Goal: Transaction & Acquisition: Subscribe to service/newsletter

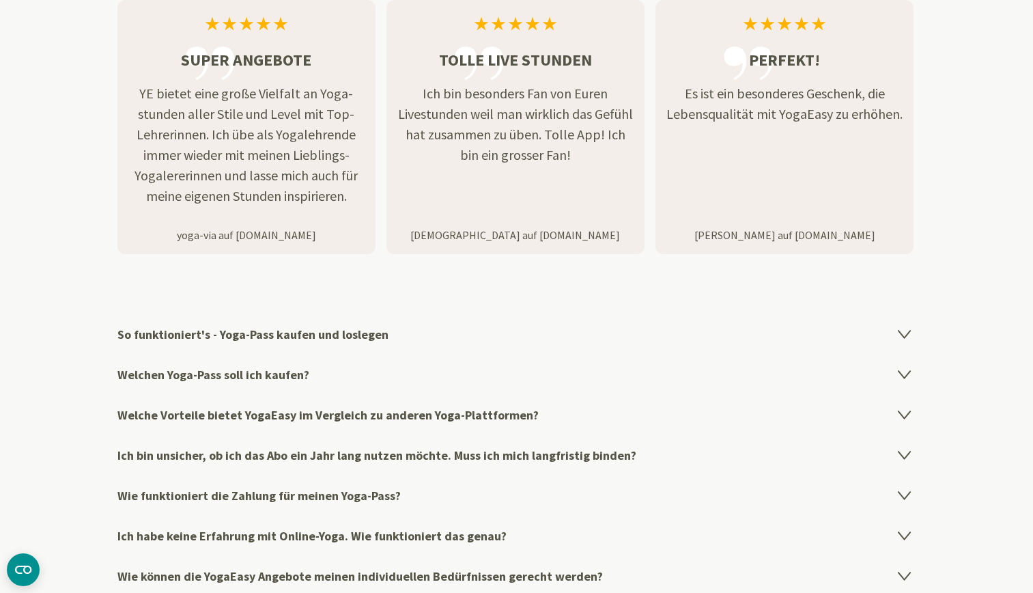
scroll to position [2083, 0]
click at [904, 409] on icon at bounding box center [904, 413] width 16 height 16
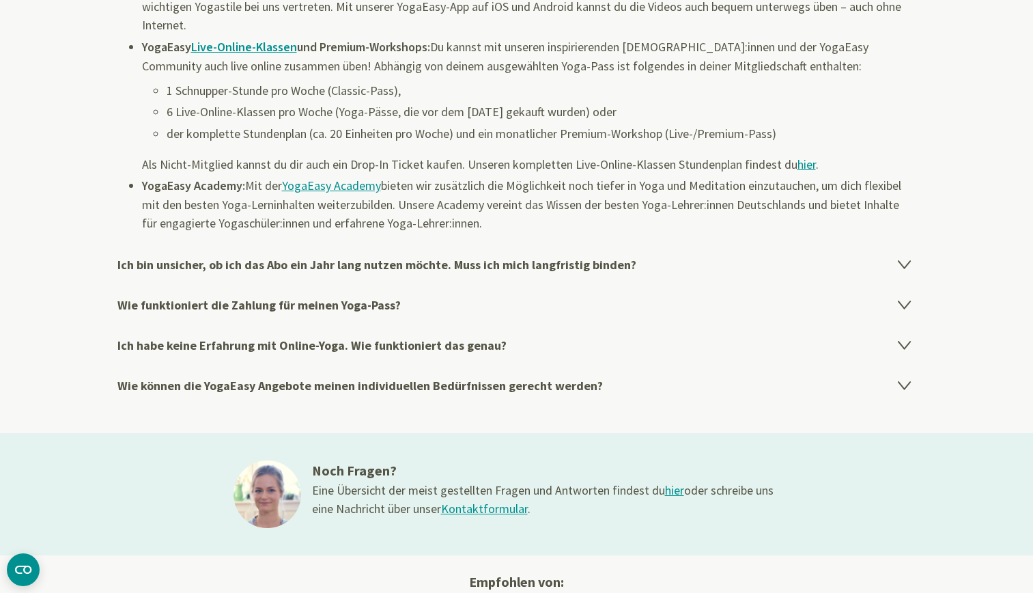
scroll to position [2608, 0]
click at [904, 264] on icon at bounding box center [904, 263] width 12 height 8
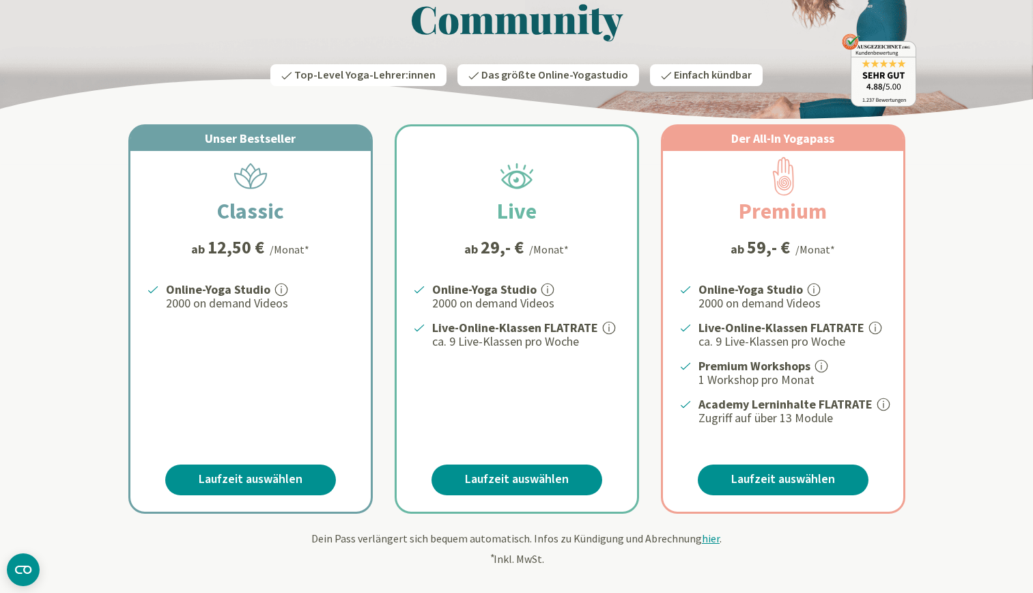
scroll to position [0, 0]
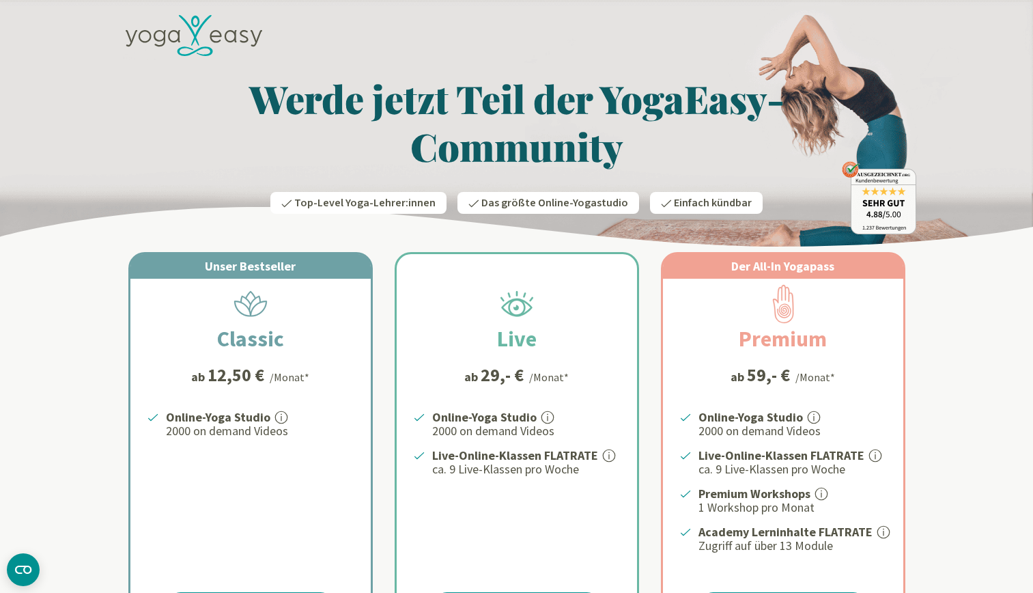
click at [836, 345] on h2 "Premium" at bounding box center [783, 338] width 154 height 33
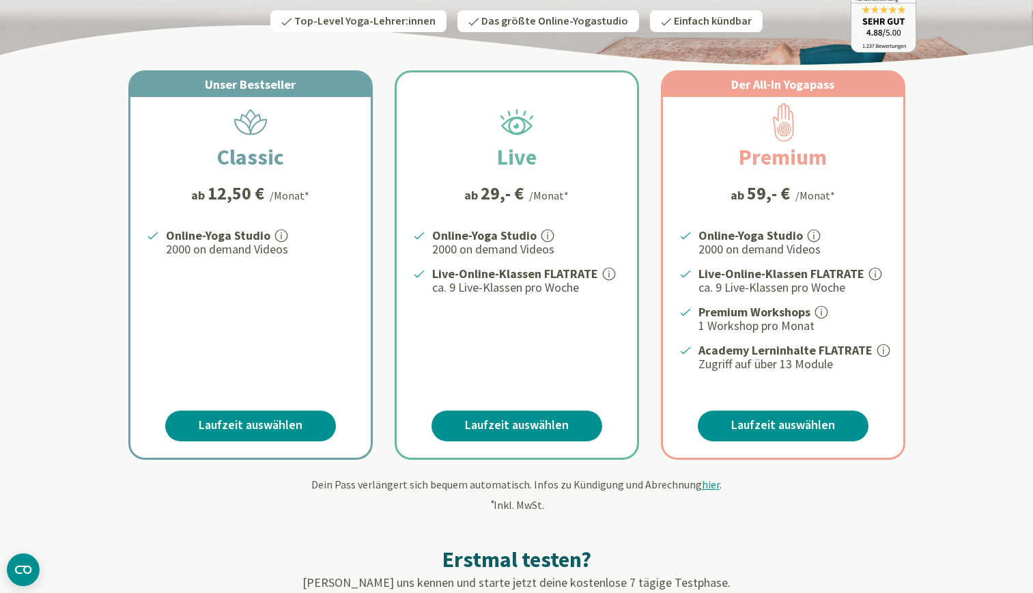
scroll to position [187, 0]
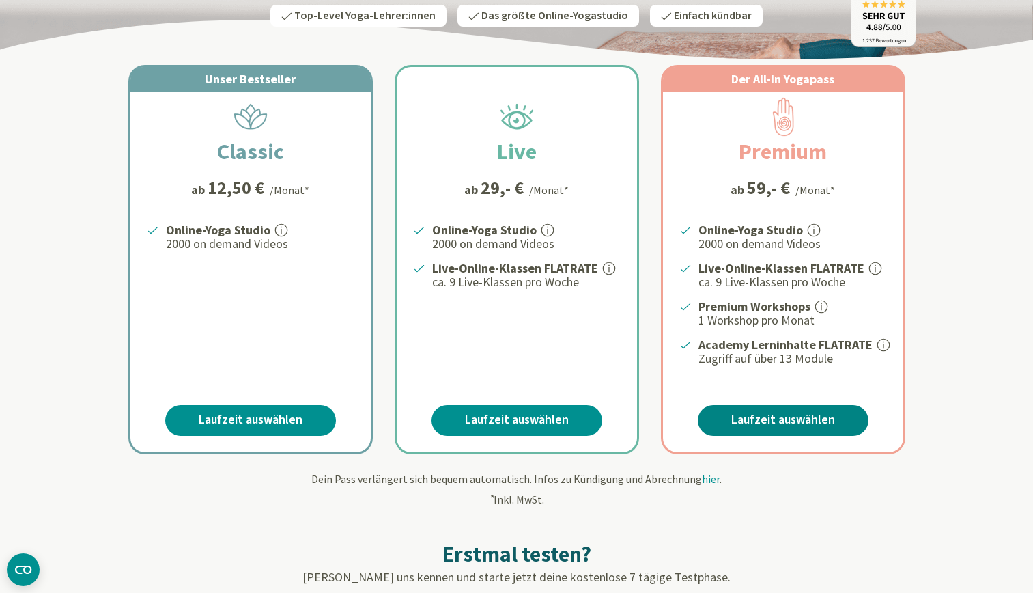
click at [780, 417] on link "Laufzeit auswählen" at bounding box center [783, 420] width 171 height 31
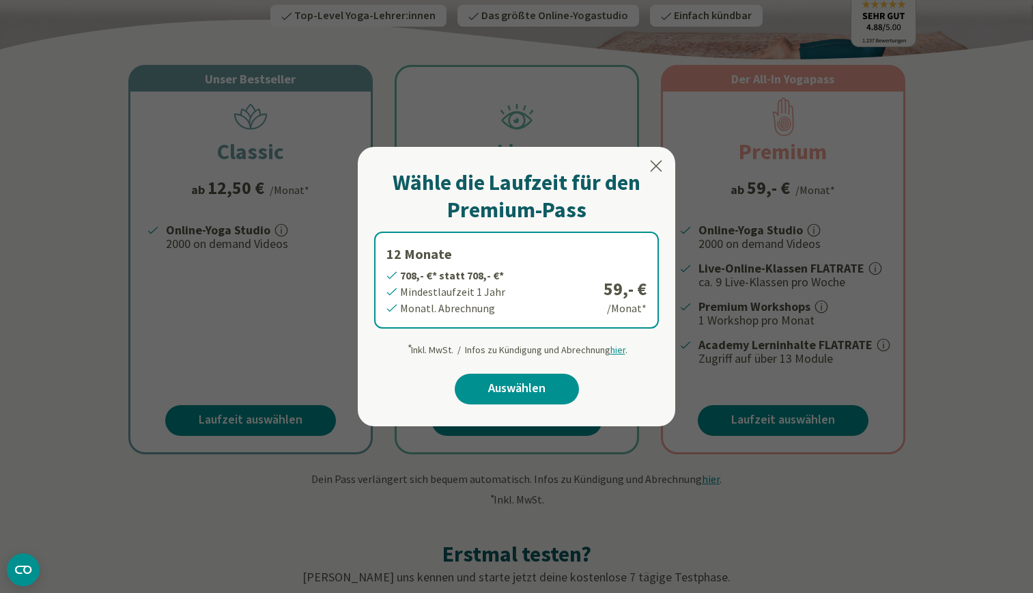
click at [655, 165] on icon at bounding box center [657, 165] width 12 height 11
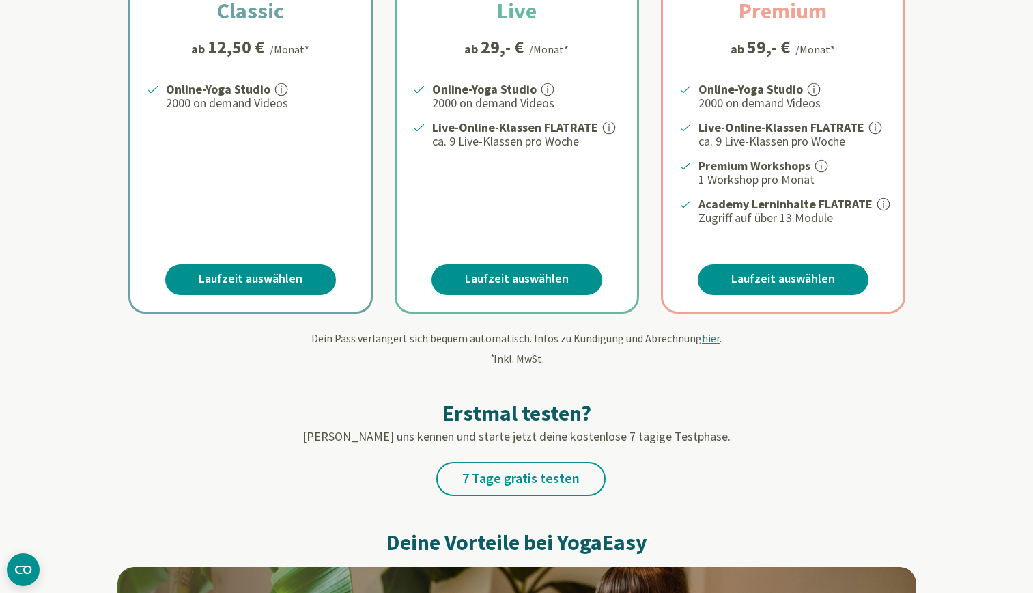
scroll to position [328, 0]
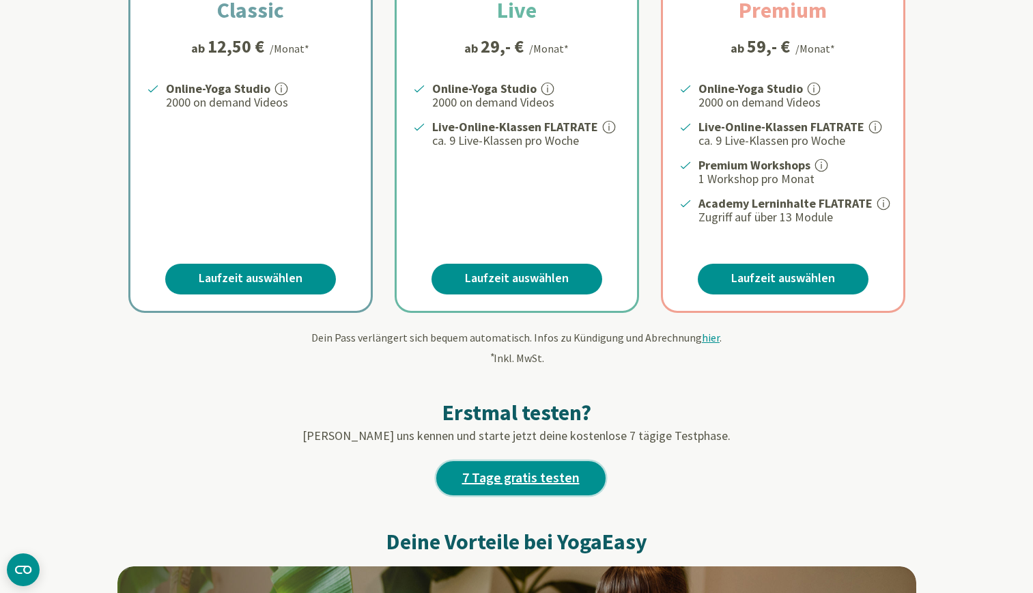
click at [558, 477] on link "7 Tage gratis testen" at bounding box center [520, 478] width 169 height 34
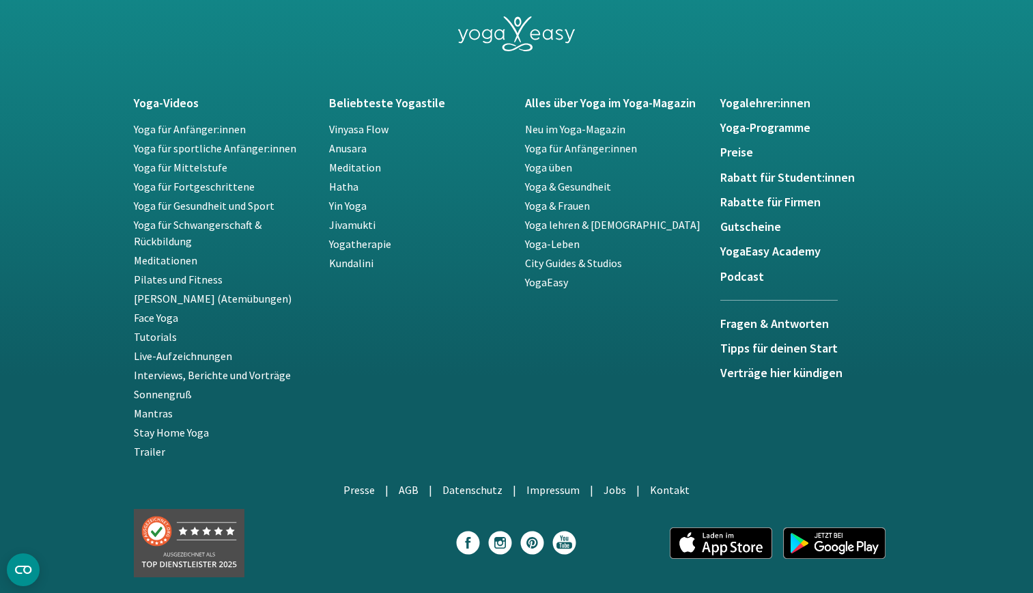
scroll to position [2493, 0]
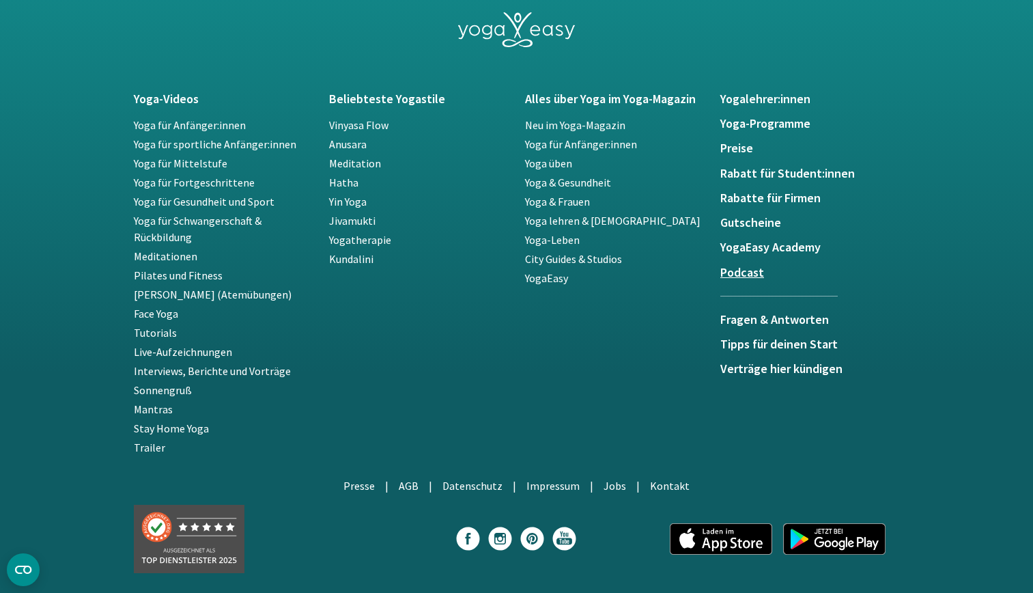
click at [740, 274] on h5 "Podcast" at bounding box center [810, 273] width 180 height 14
